Goal: Check status: Check status

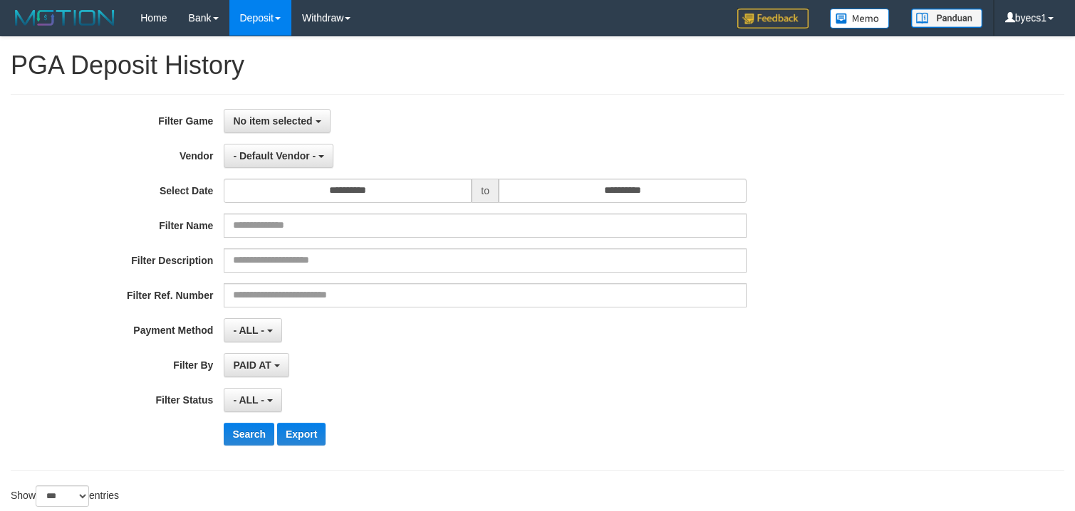
select select "**********"
select select "***"
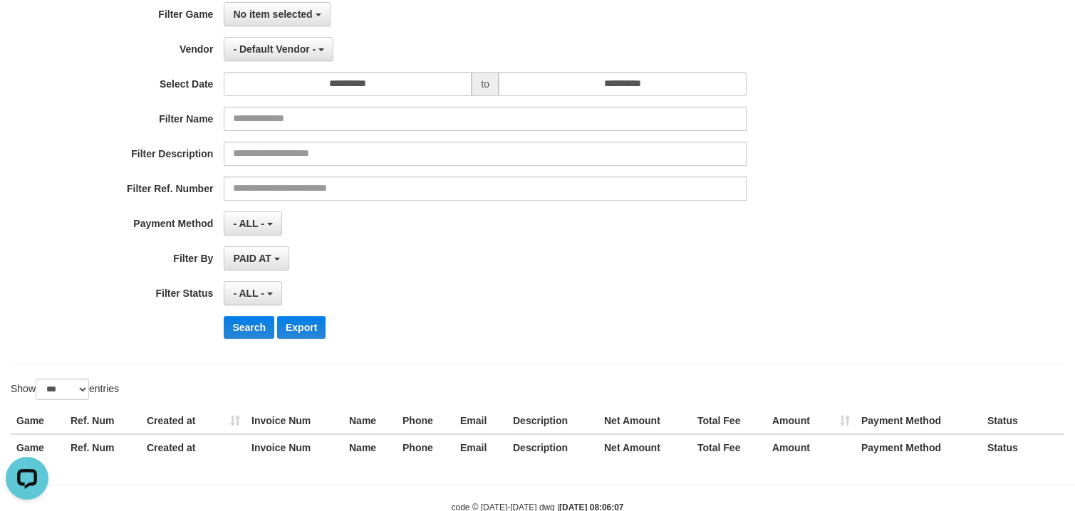
click at [241, 420] on th "Created at" at bounding box center [193, 421] width 105 height 26
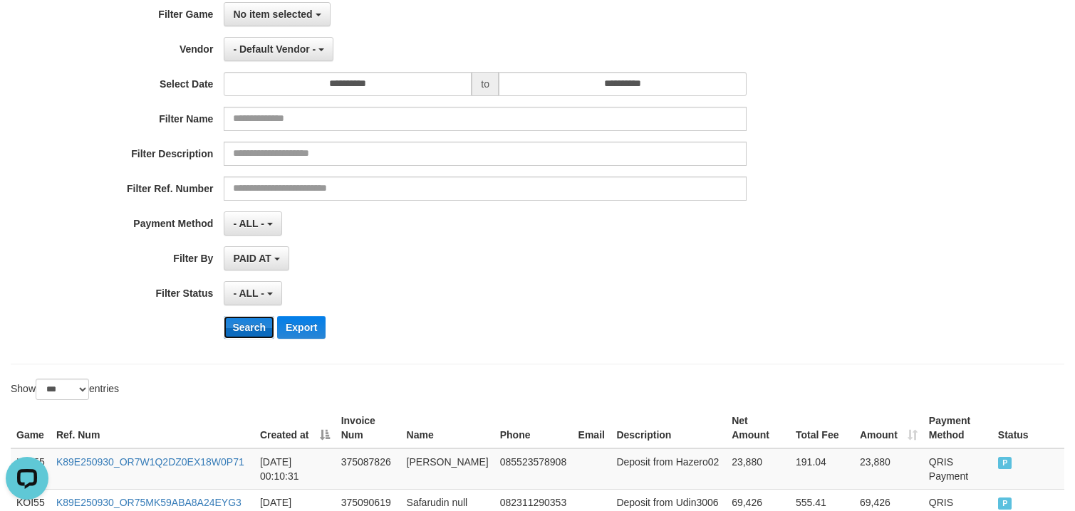
click at [237, 332] on button "Search" at bounding box center [249, 327] width 51 height 23
click at [407, 263] on div "PAID AT PAID AT CREATED AT" at bounding box center [485, 258] width 523 height 24
click at [229, 321] on button "Search" at bounding box center [249, 327] width 51 height 23
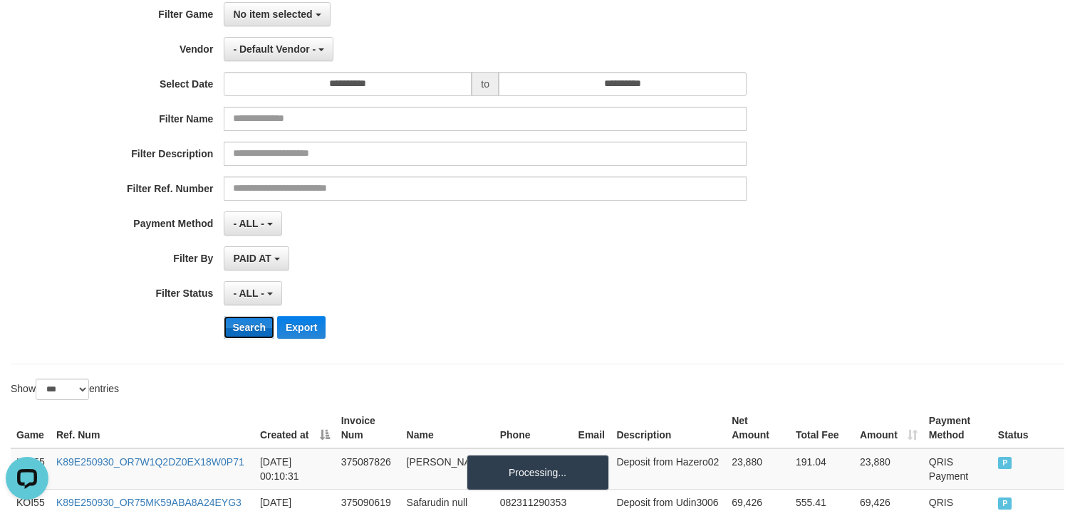
click at [237, 330] on button "Search" at bounding box center [249, 327] width 51 height 23
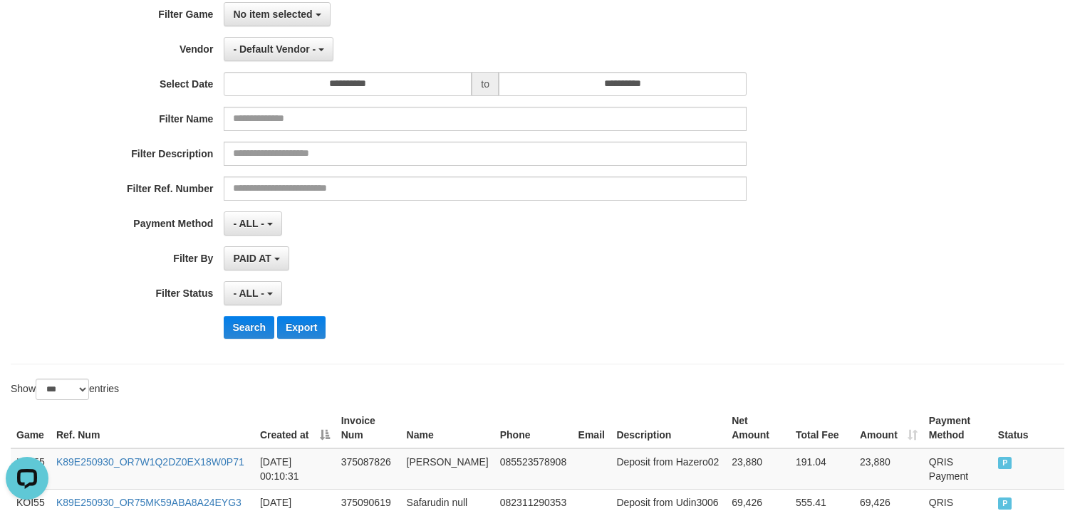
click at [635, 289] on div "- ALL - SELECT ALL - ALL - SELECT STATUS PENDING/UNPAID PAID CANCELED EXPIRED" at bounding box center [485, 293] width 523 height 24
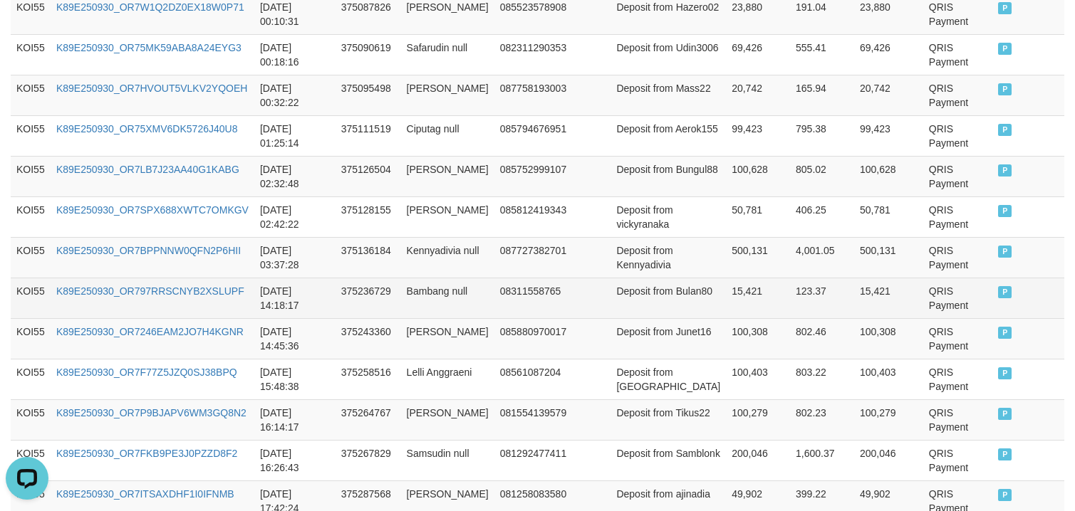
click at [41, 298] on td "KOI55" at bounding box center [31, 298] width 40 height 41
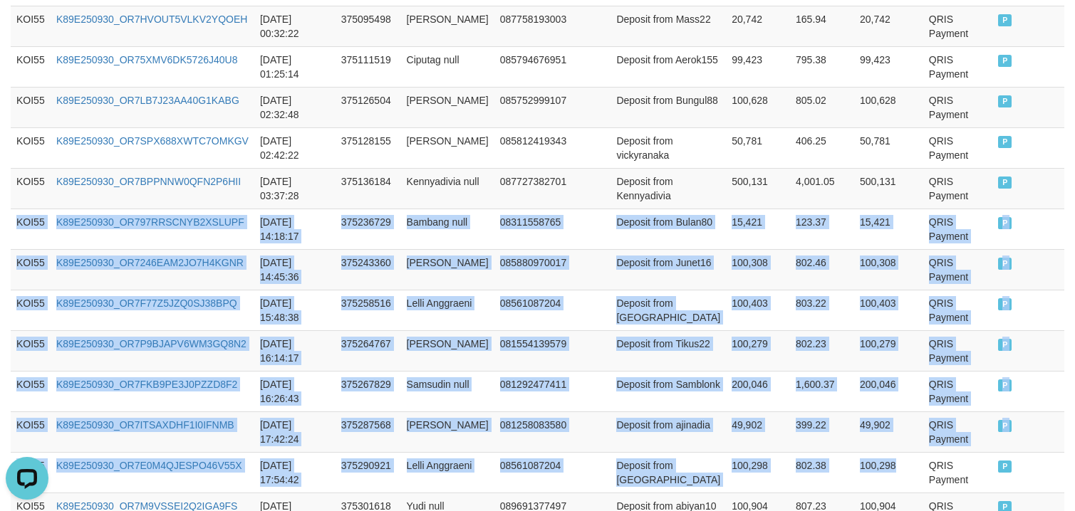
scroll to position [859, 0]
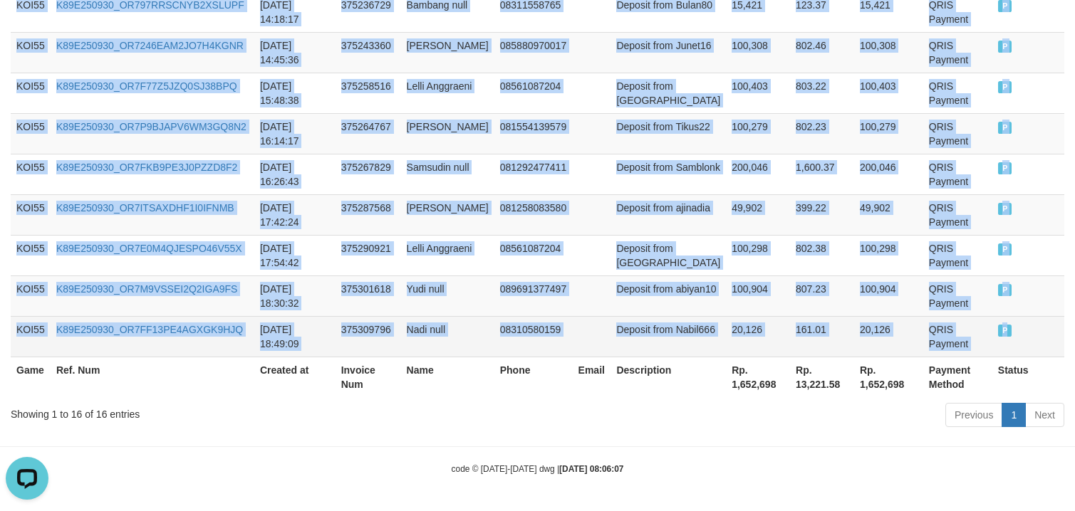
drag, startPoint x: 41, startPoint y: 298, endPoint x: 1029, endPoint y: 335, distance: 988.6
click at [1029, 335] on tbody "KOI55 K89E250930_OR7W1Q2DZ0EX18W0P71 [DATE] 00:10:31 375087826 [PERSON_NAME] 08…" at bounding box center [537, 32] width 1053 height 650
copy tbody "KOI55 K89E250930_OR797RRSCNYB2XSLUPF [DATE] 14:18:17 375236729 Bambang null 083…"
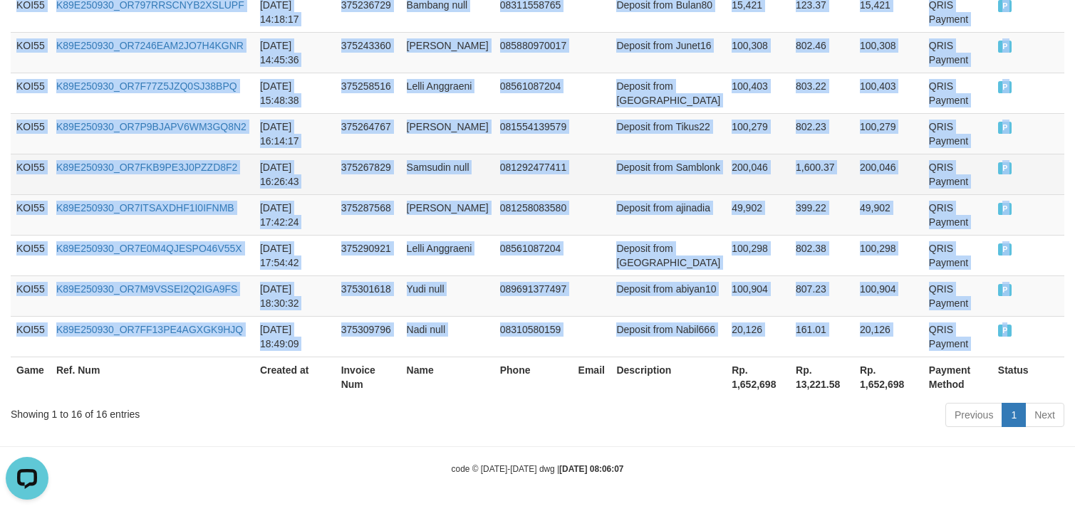
click at [610, 184] on td "Deposit from Samblonk" at bounding box center [667, 174] width 115 height 41
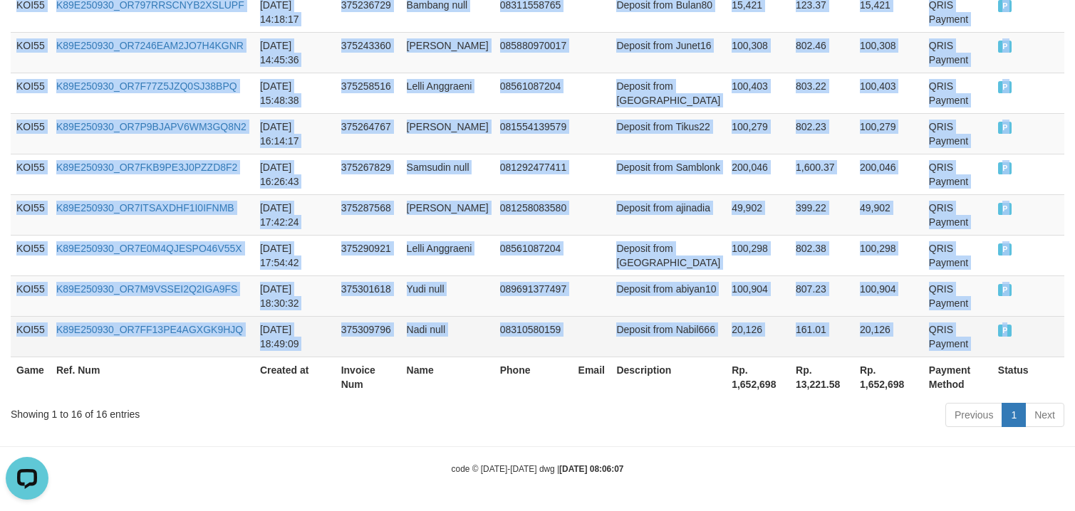
click at [739, 329] on td "20,126" at bounding box center [758, 336] width 64 height 41
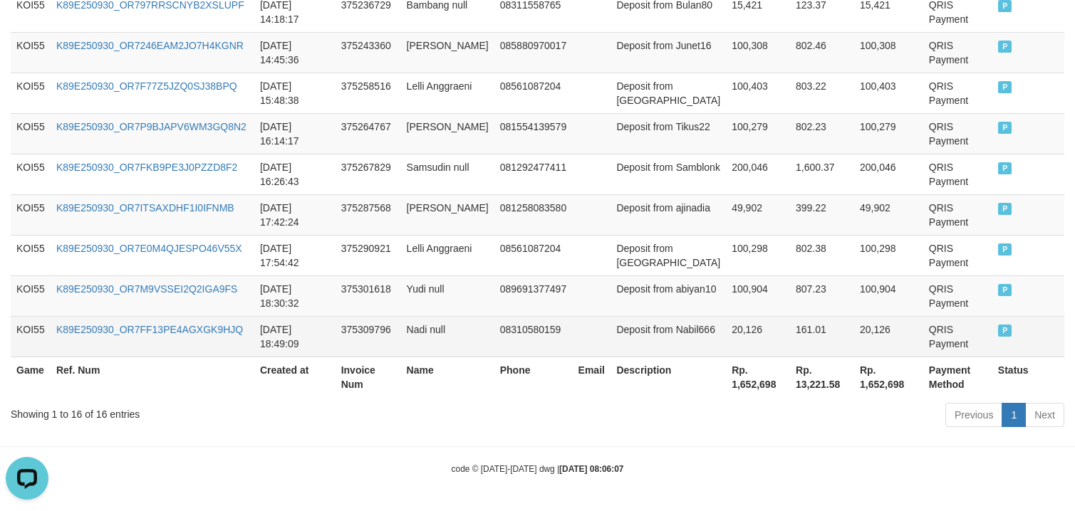
click at [737, 335] on td "20,126" at bounding box center [758, 336] width 64 height 41
copy td "20,126"
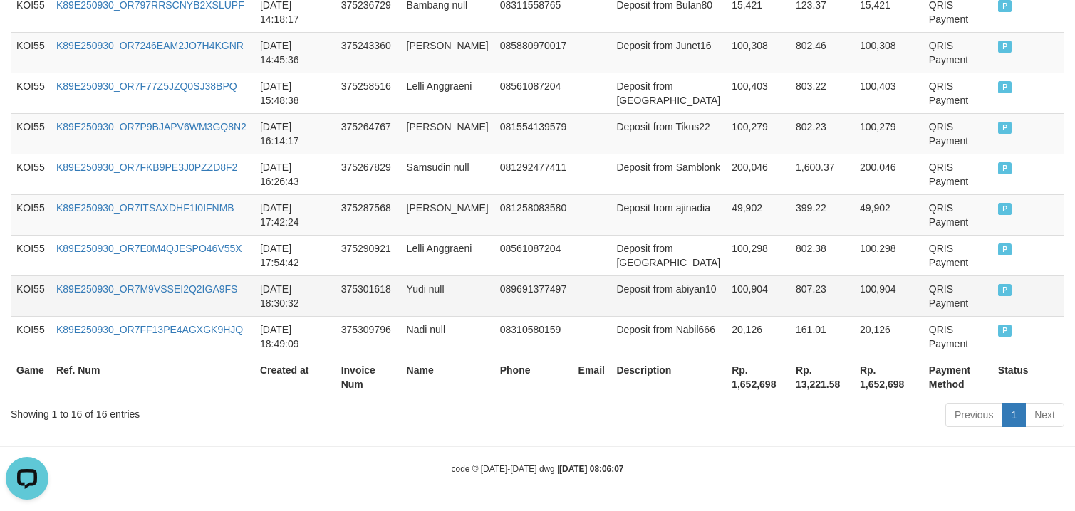
click at [727, 284] on td "100,904" at bounding box center [758, 296] width 64 height 41
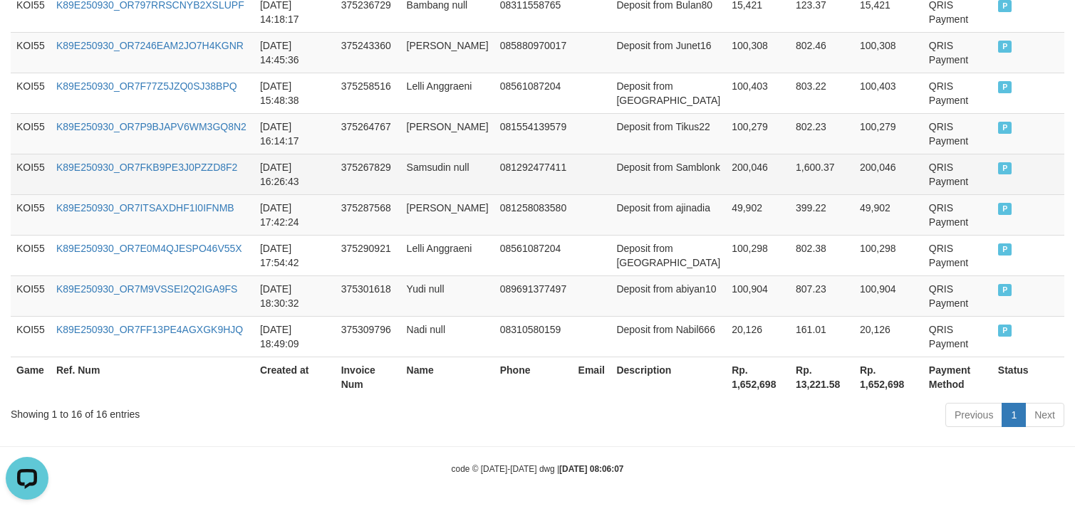
click at [821, 178] on td "1,600.37" at bounding box center [822, 174] width 64 height 41
